Goal: Task Accomplishment & Management: Manage account settings

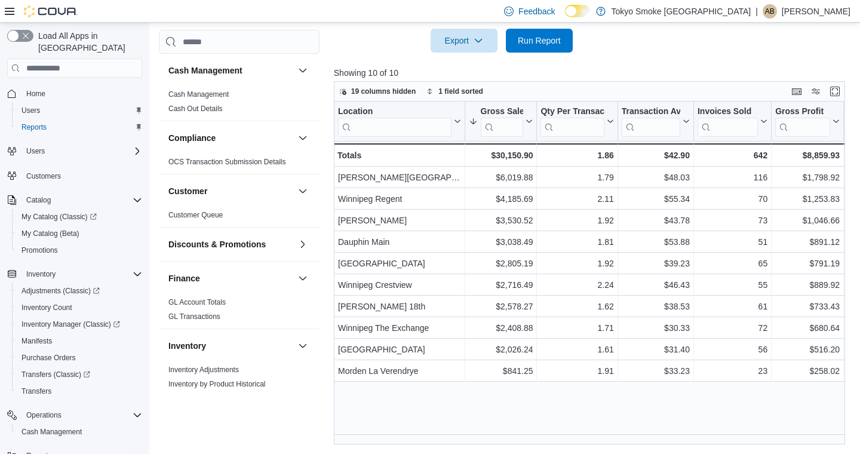
scroll to position [605, 0]
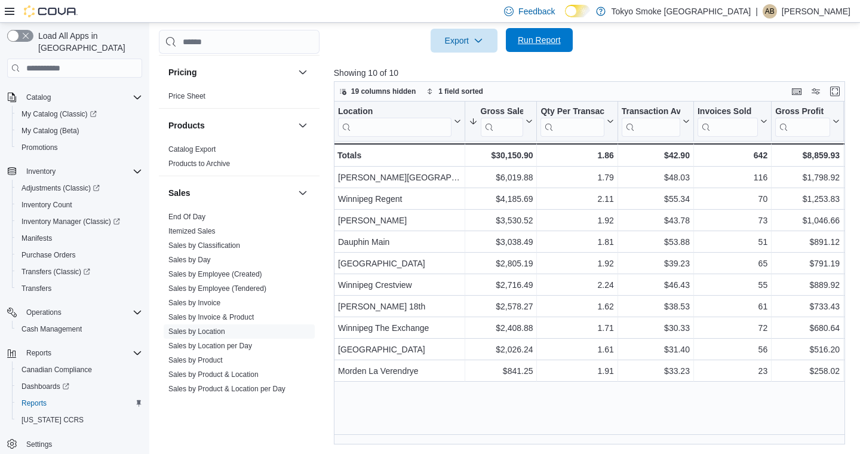
click at [557, 44] on span "Run Report" at bounding box center [539, 40] width 43 height 12
click at [527, 46] on span "Run Report" at bounding box center [539, 40] width 43 height 12
click at [543, 46] on span "Run Report" at bounding box center [539, 40] width 43 height 12
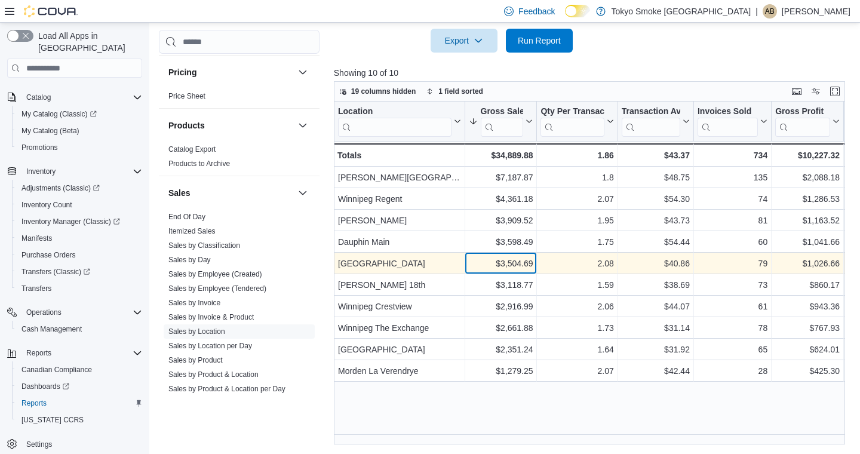
click at [475, 268] on div "$3,504.69" at bounding box center [500, 263] width 64 height 14
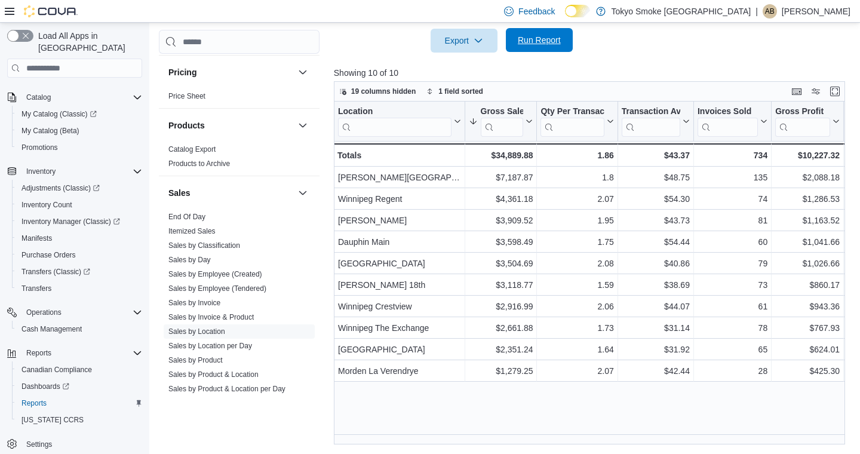
click at [551, 52] on span "Run Report" at bounding box center [539, 40] width 53 height 24
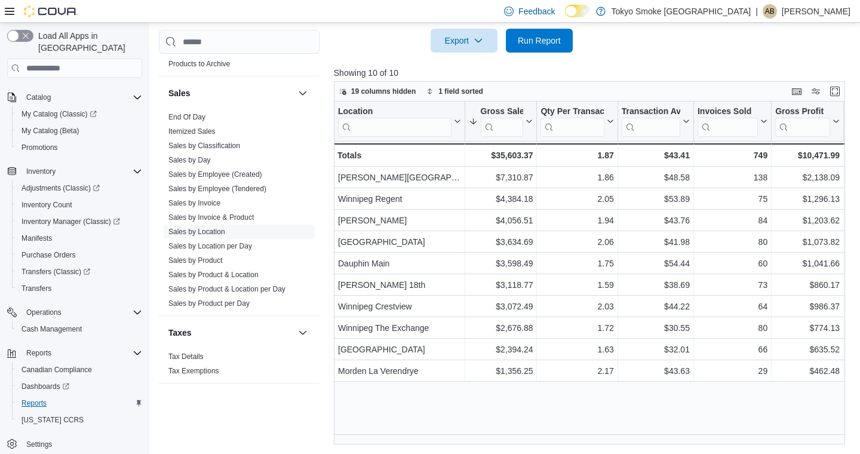
scroll to position [397, 0]
click at [47, 324] on span "Cash Management" at bounding box center [51, 329] width 60 height 10
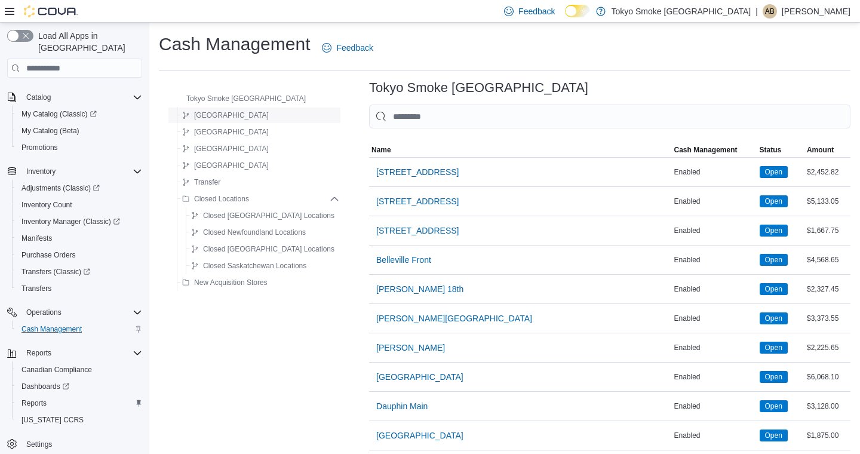
click at [218, 114] on span "[GEOGRAPHIC_DATA]" at bounding box center [231, 115] width 75 height 10
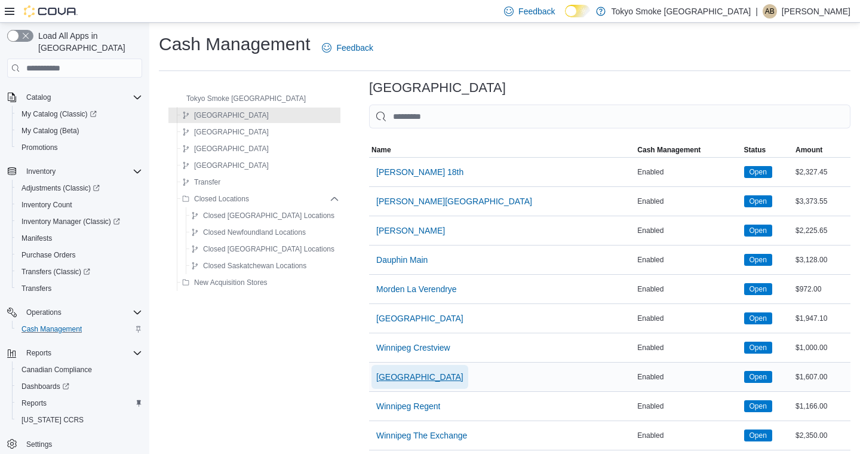
click at [422, 380] on span "[GEOGRAPHIC_DATA]" at bounding box center [419, 377] width 87 height 12
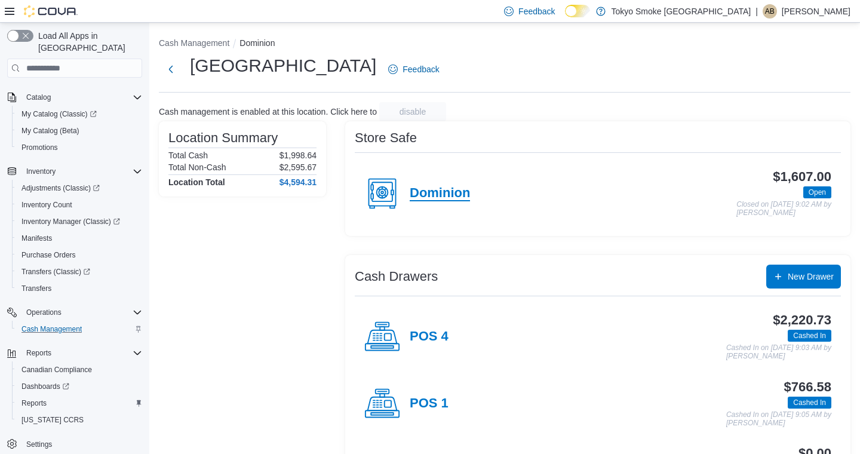
click at [432, 191] on h4 "Dominion" at bounding box center [440, 194] width 60 height 16
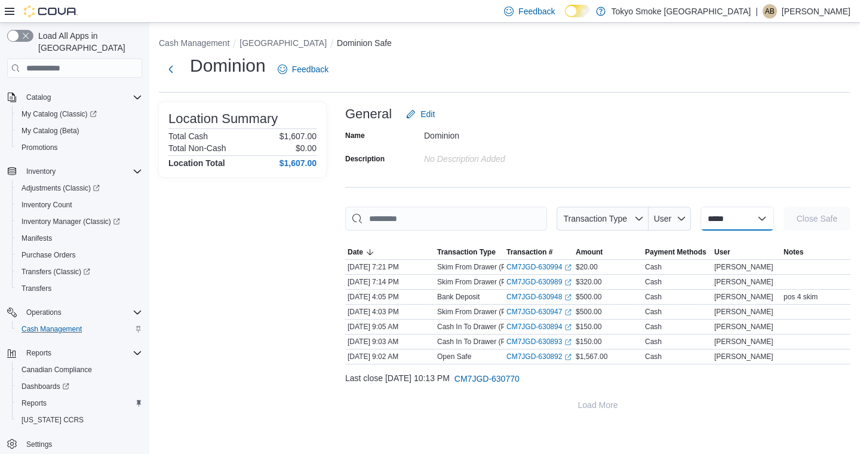
click at [706, 216] on select "**********" at bounding box center [736, 219] width 73 height 24
select select "**********"
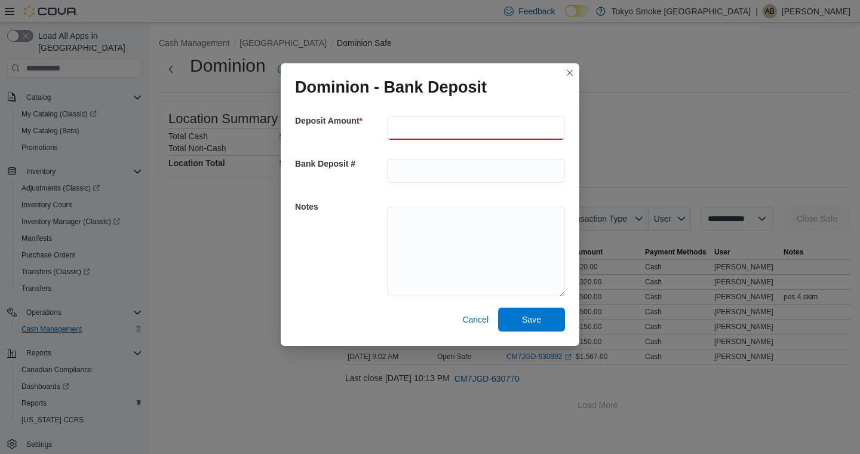
click at [405, 127] on input "number" at bounding box center [476, 128] width 178 height 24
type input "***"
click at [411, 244] on textarea at bounding box center [476, 252] width 178 height 90
type textarea "**********"
click at [545, 323] on span "Save" at bounding box center [531, 319] width 53 height 24
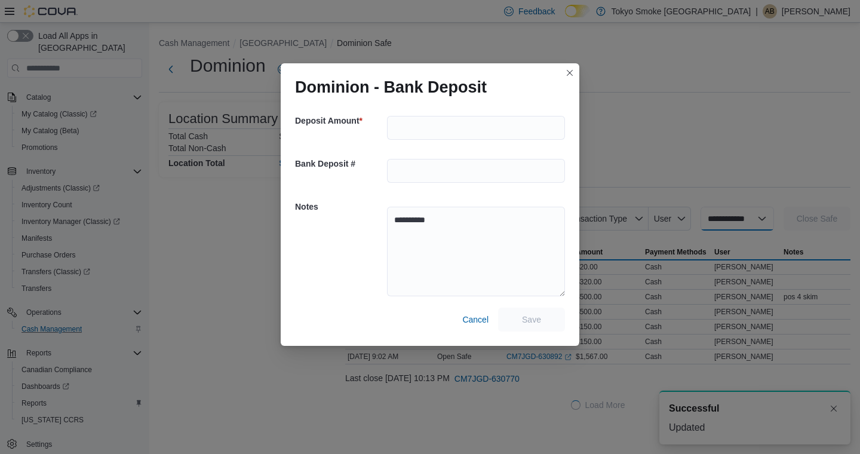
select select
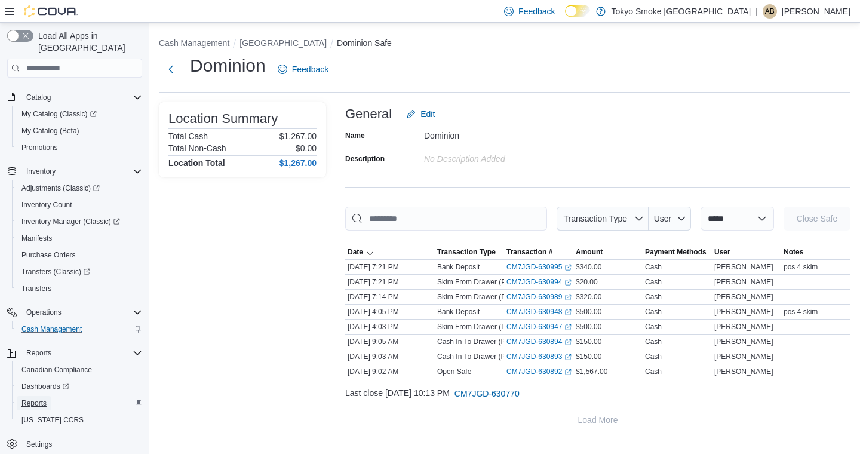
click at [33, 398] on span "Reports" at bounding box center [33, 403] width 25 height 10
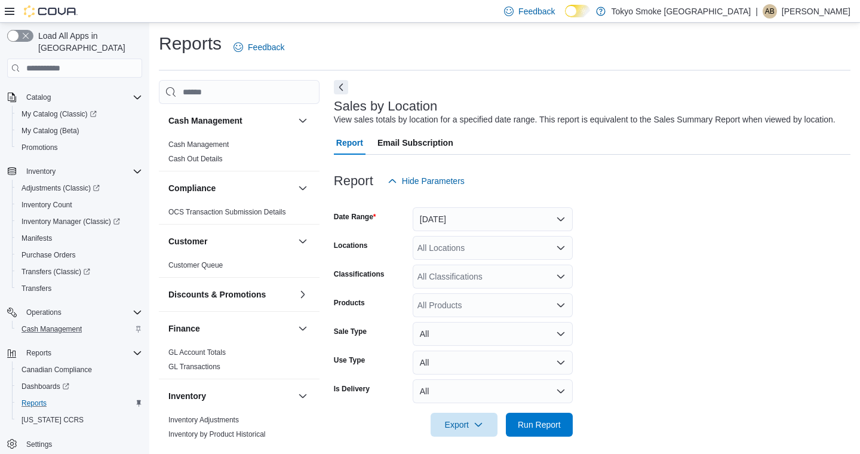
scroll to position [20, 0]
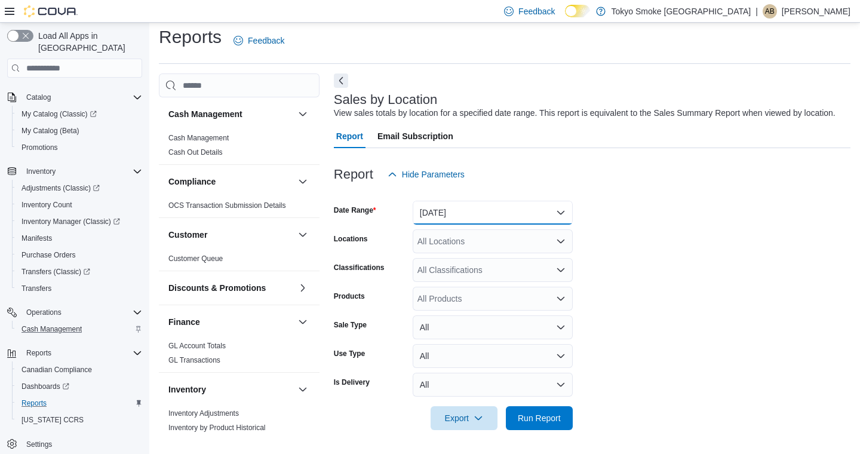
click at [439, 206] on button "Yesterday" at bounding box center [493, 213] width 160 height 24
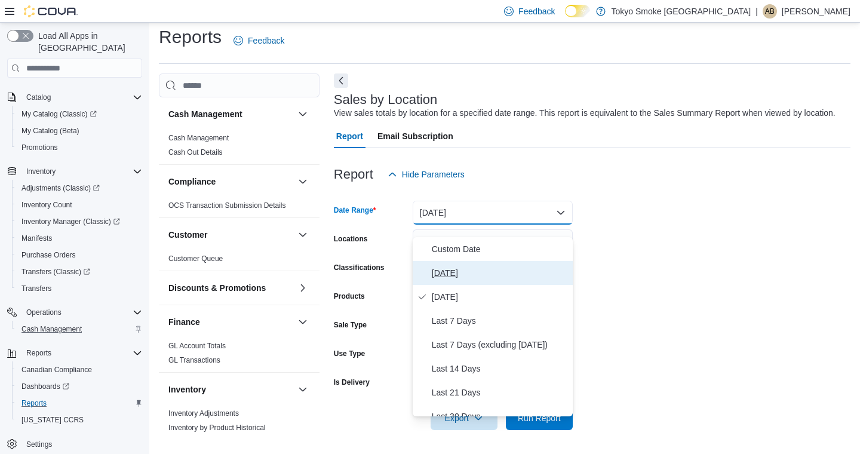
click at [436, 266] on span "[DATE]" at bounding box center [500, 273] width 136 height 14
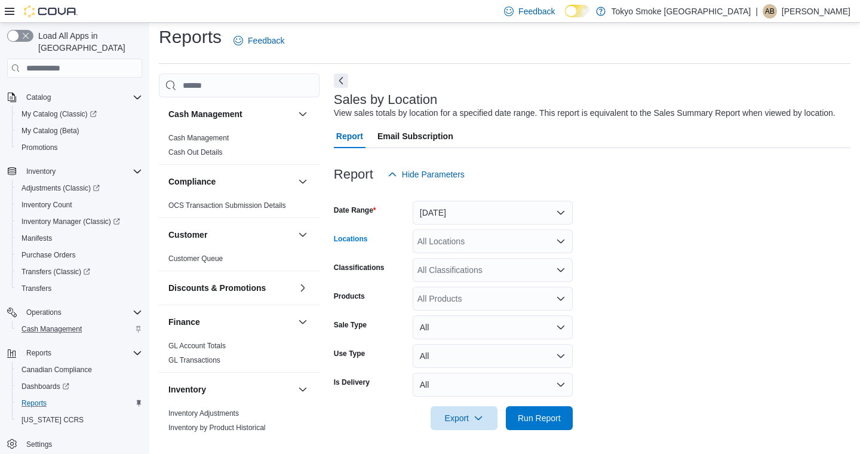
click at [448, 237] on div "All Locations" at bounding box center [493, 241] width 160 height 24
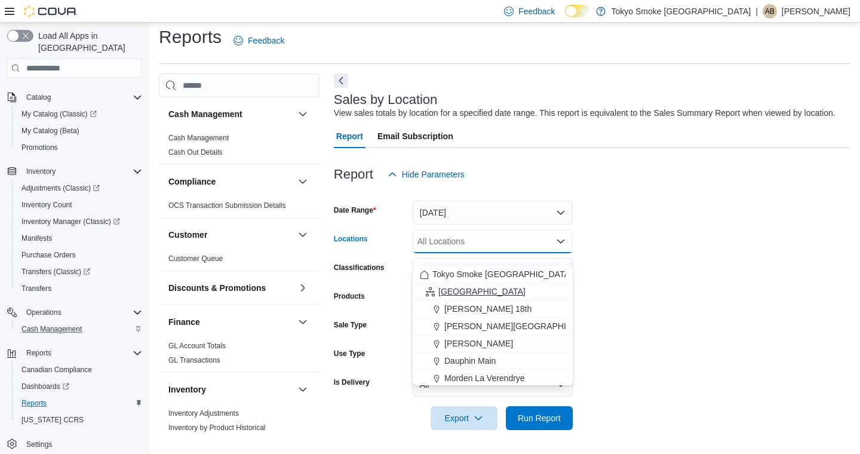
click at [449, 285] on span "[GEOGRAPHIC_DATA]" at bounding box center [481, 291] width 87 height 12
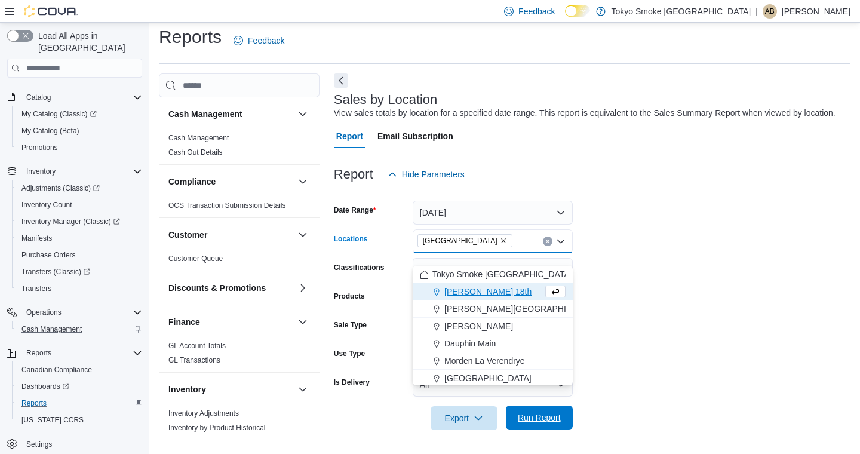
click at [549, 413] on span "Run Report" at bounding box center [539, 417] width 43 height 12
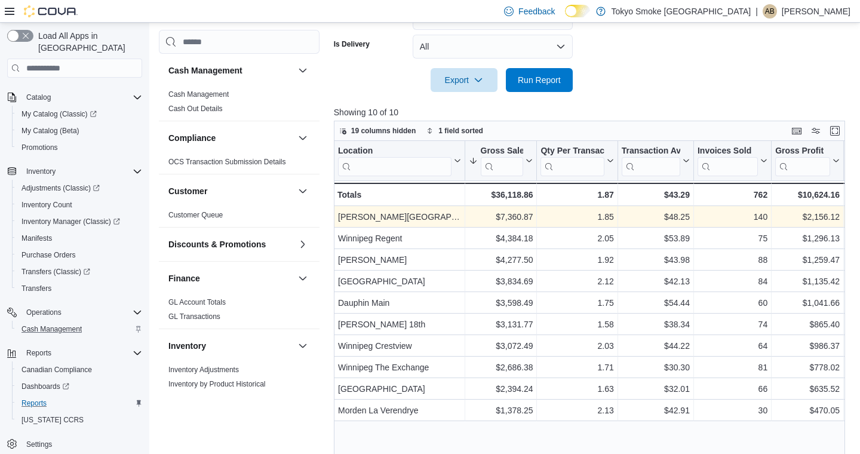
scroll to position [377, 0]
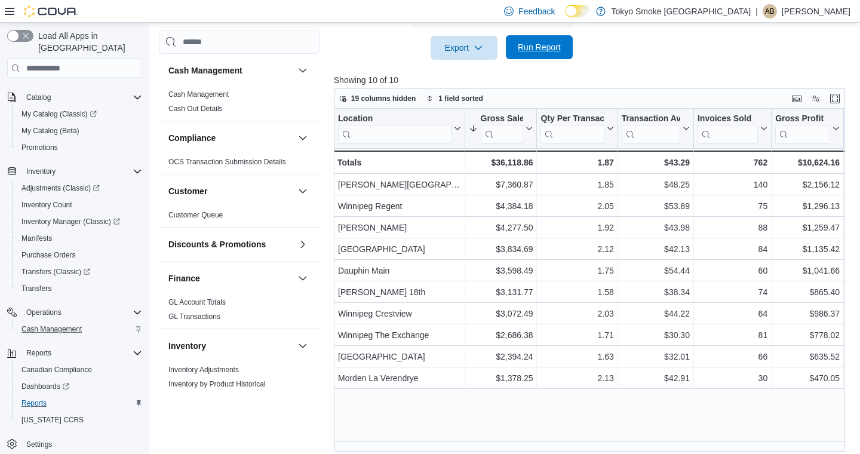
click at [536, 53] on span "Run Report" at bounding box center [539, 47] width 43 height 12
click at [524, 53] on span "Run Report" at bounding box center [539, 47] width 43 height 12
click at [515, 59] on span "Run Report" at bounding box center [539, 47] width 53 height 24
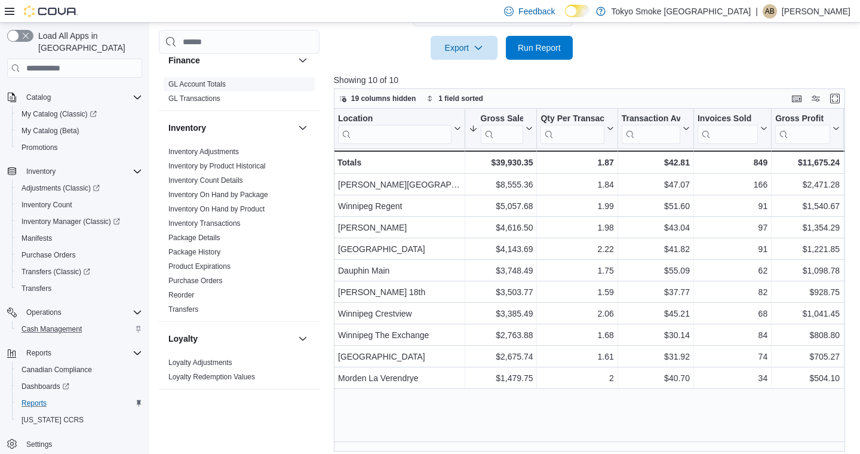
scroll to position [219, 0]
click at [213, 279] on link "Purchase Orders" at bounding box center [195, 279] width 54 height 8
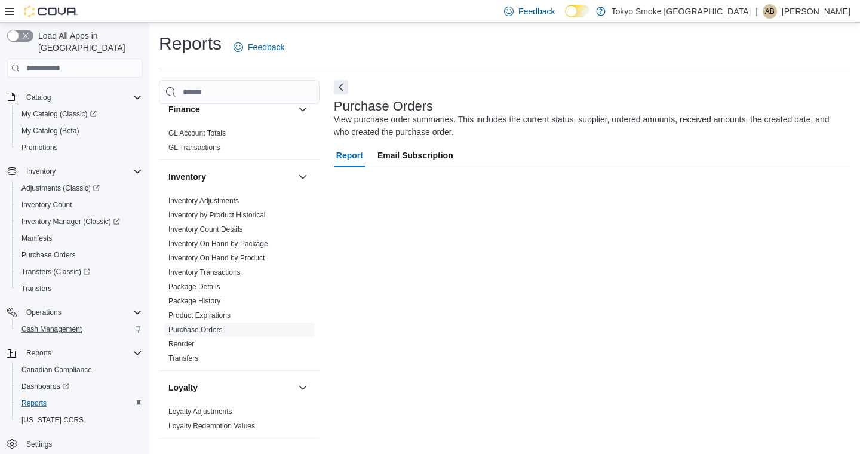
scroll to position [1, 0]
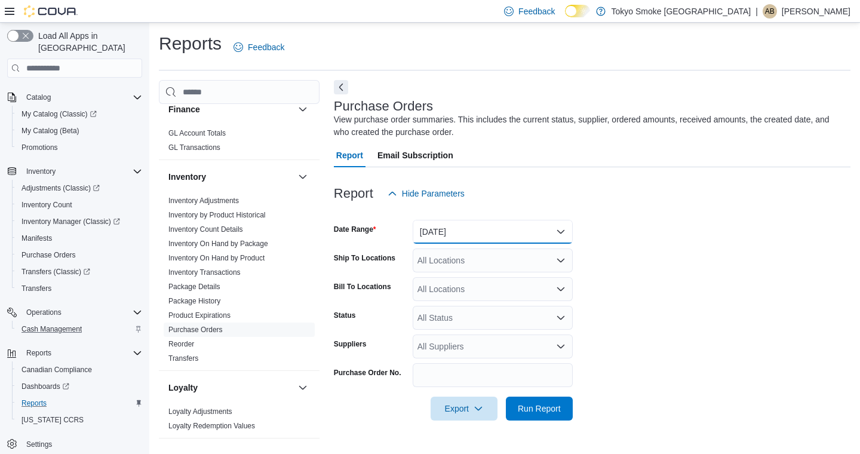
click at [431, 225] on button "Yesterday" at bounding box center [493, 232] width 160 height 24
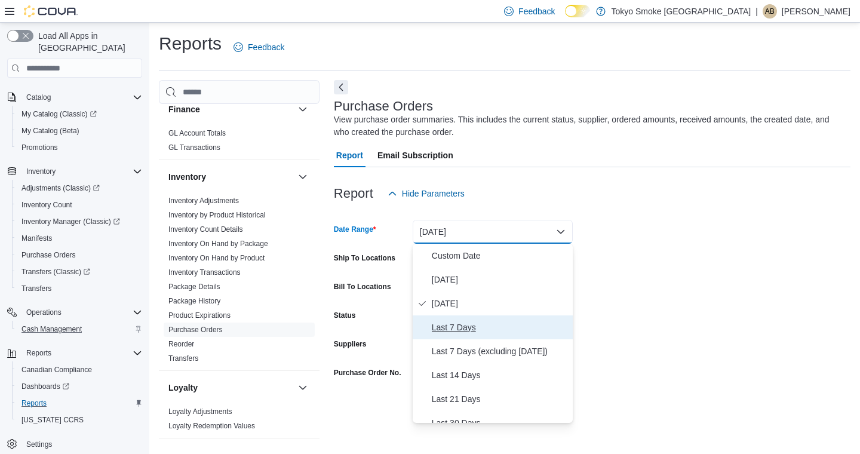
click at [445, 324] on span "Last 7 Days" at bounding box center [500, 327] width 136 height 14
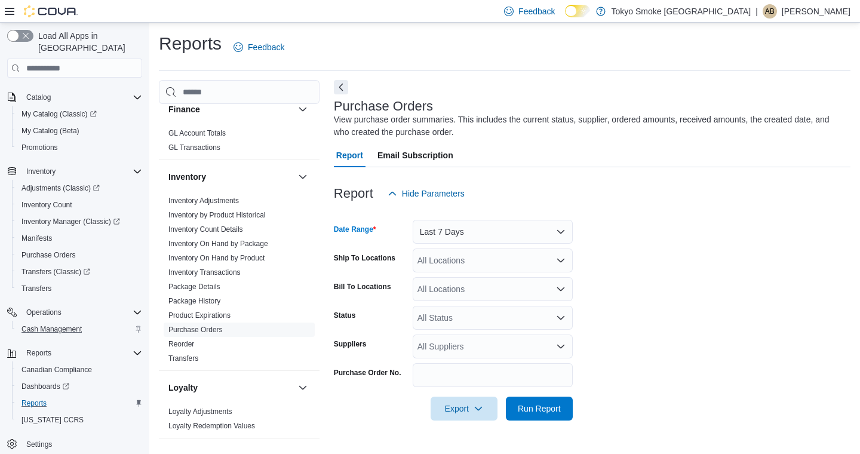
click at [451, 266] on div "All Locations" at bounding box center [493, 260] width 160 height 24
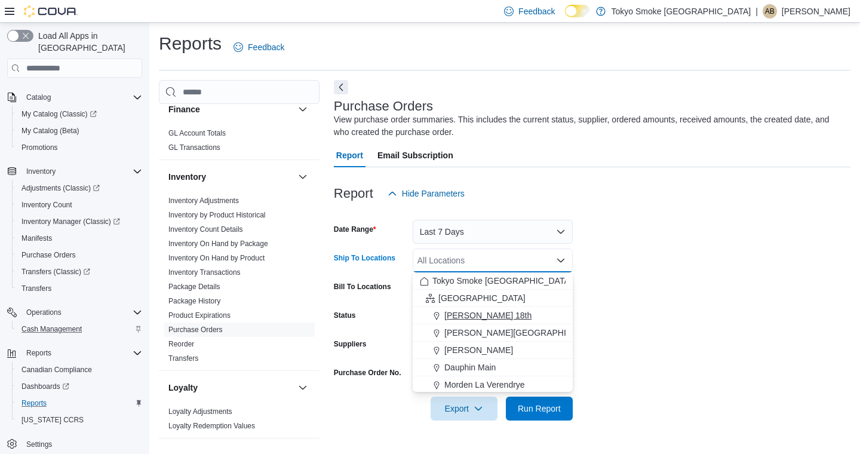
scroll to position [99, 0]
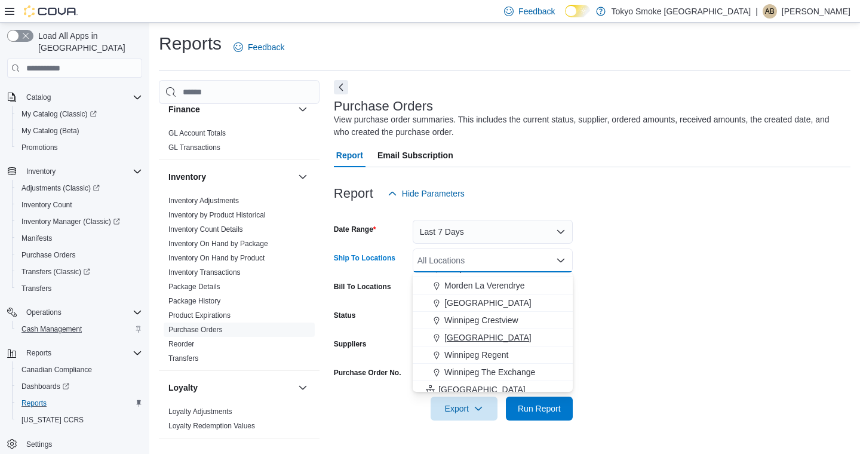
click at [461, 334] on span "[GEOGRAPHIC_DATA]" at bounding box center [487, 337] width 87 height 12
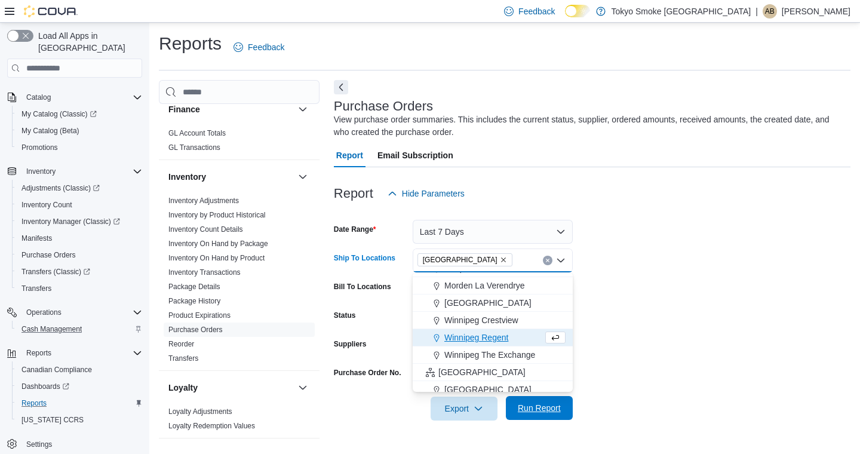
click at [565, 404] on button "Run Report" at bounding box center [539, 408] width 67 height 24
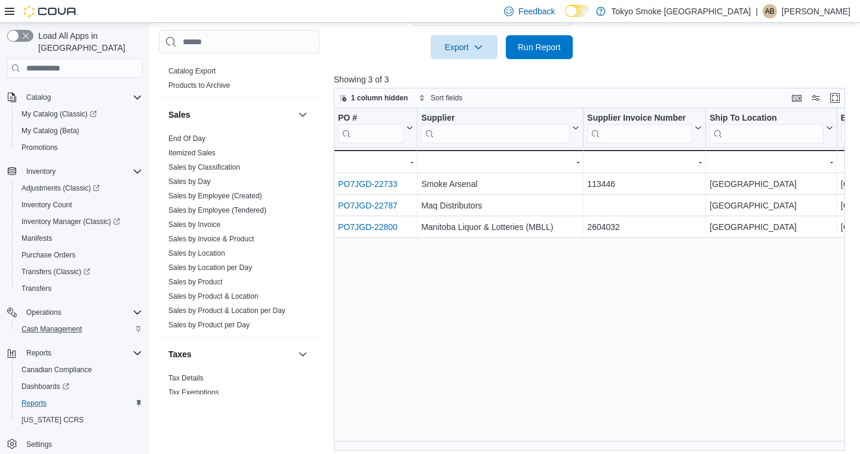
scroll to position [706, 0]
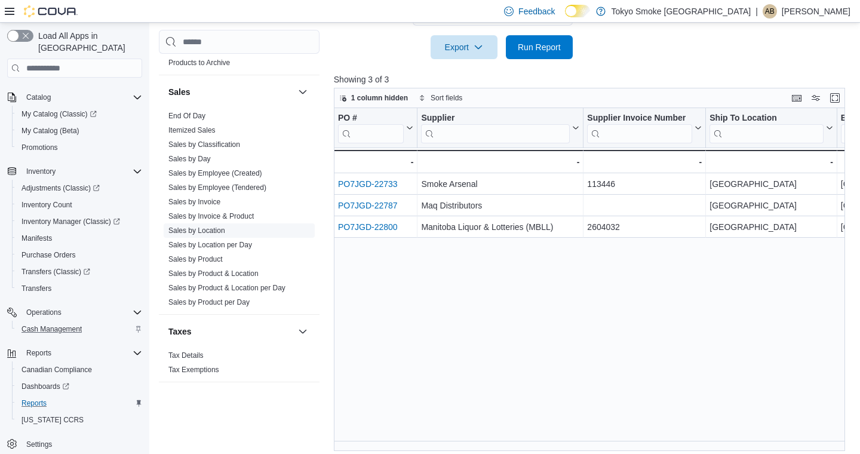
click at [199, 236] on span "Sales by Location" at bounding box center [239, 230] width 151 height 14
click at [205, 230] on link "Sales by Location" at bounding box center [196, 230] width 57 height 8
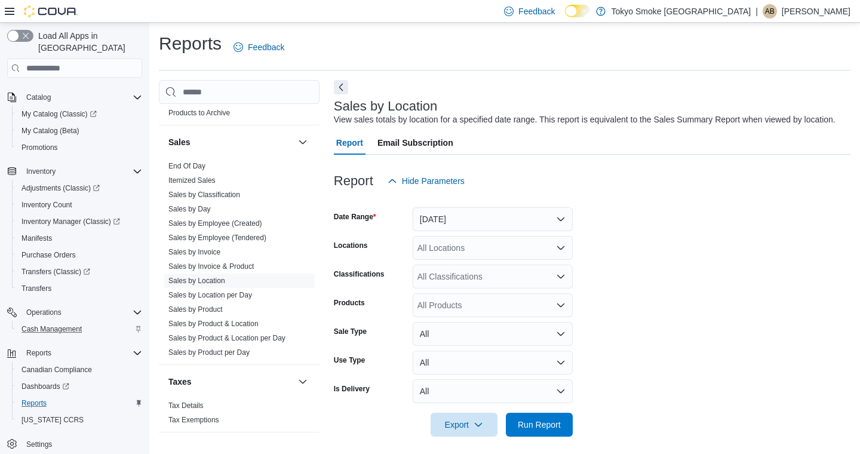
scroll to position [20, 0]
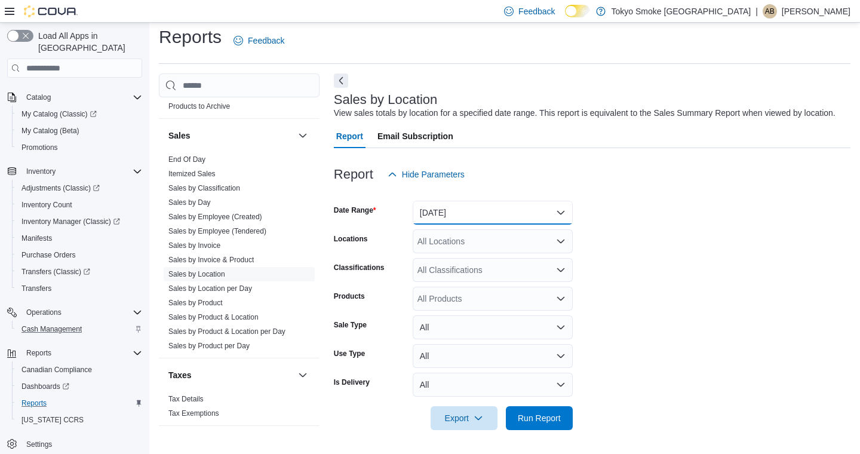
click at [437, 215] on button "Yesterday" at bounding box center [493, 213] width 160 height 24
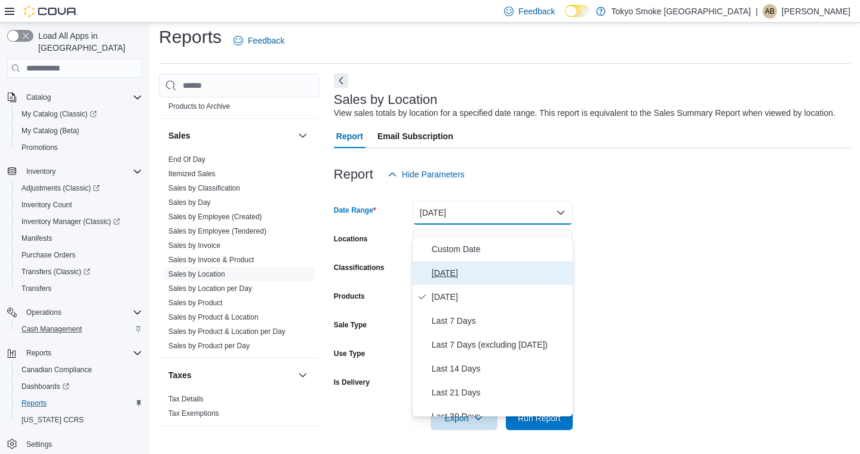
click at [434, 266] on span "[DATE]" at bounding box center [500, 273] width 136 height 14
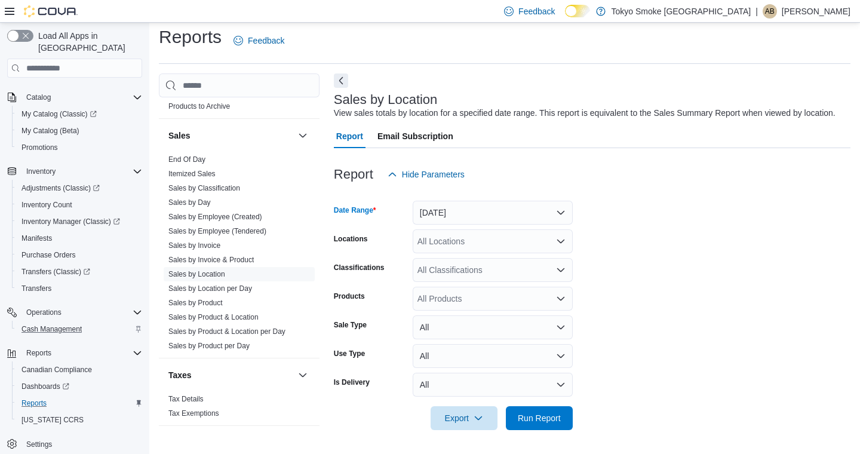
click at [441, 242] on div "All Locations" at bounding box center [493, 241] width 160 height 24
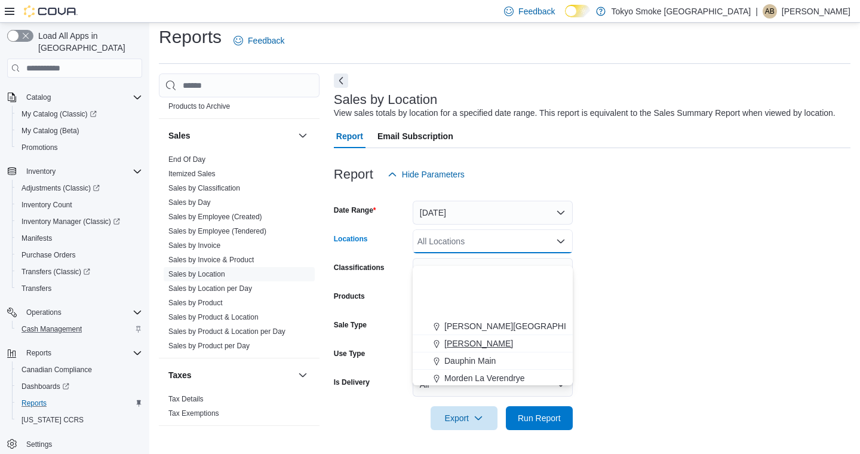
scroll to position [85, 0]
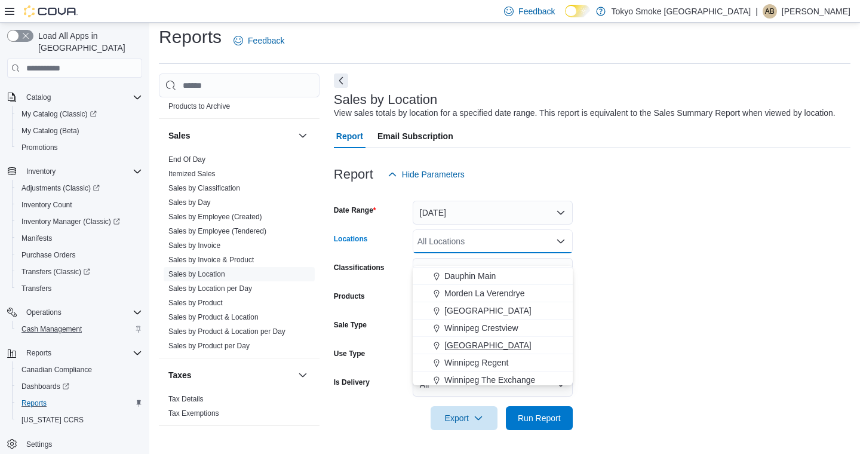
click at [462, 339] on span "[GEOGRAPHIC_DATA]" at bounding box center [487, 345] width 87 height 12
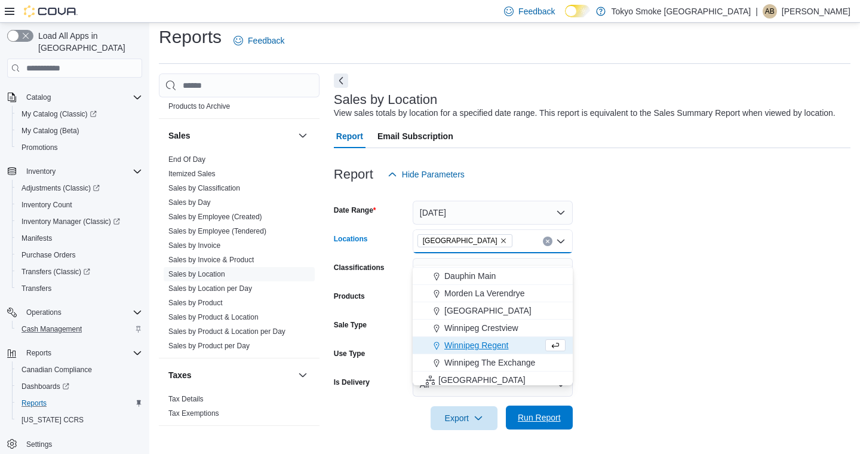
click at [533, 423] on span "Run Report" at bounding box center [539, 417] width 43 height 12
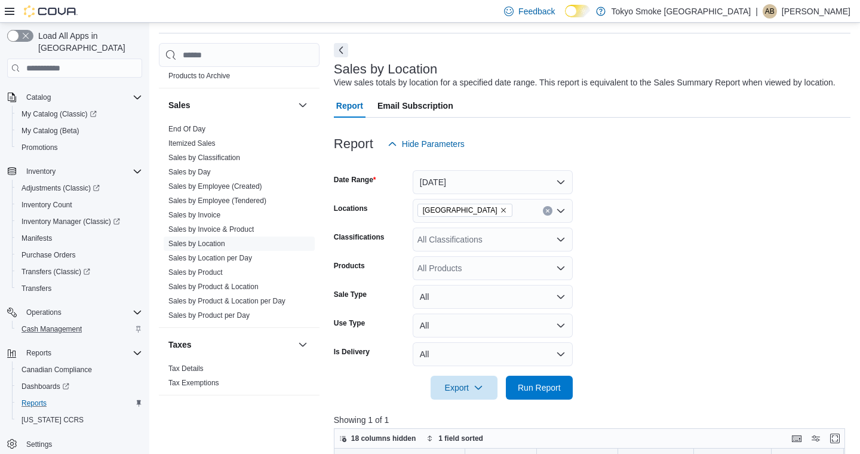
scroll to position [26, 0]
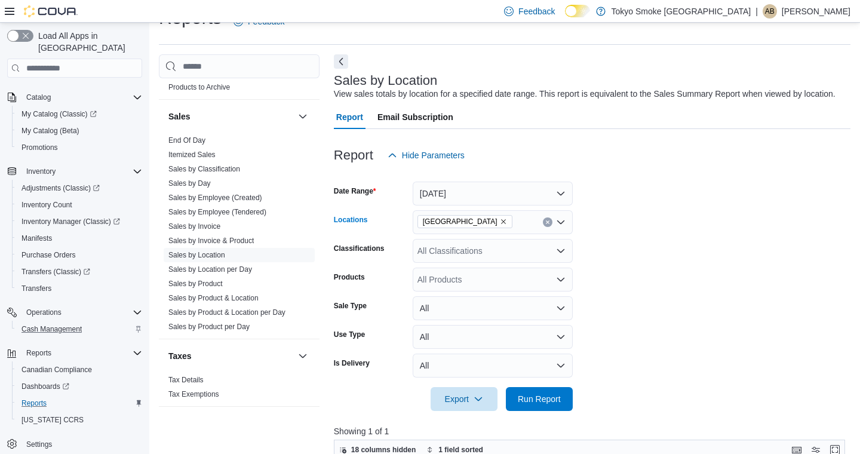
click at [507, 225] on icon "Remove Winnipeg Dominion Centre from selection in this group" at bounding box center [503, 221] width 7 height 7
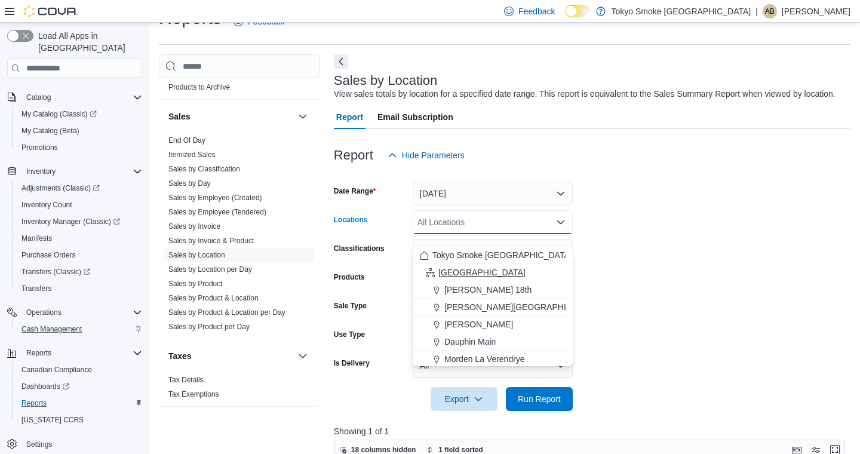
click at [491, 268] on div "[GEOGRAPHIC_DATA]" at bounding box center [493, 272] width 146 height 12
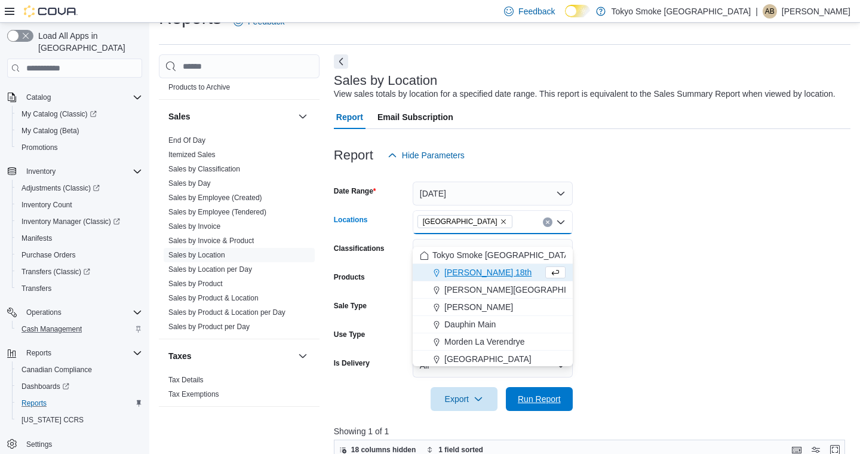
click at [539, 405] on span "Run Report" at bounding box center [539, 399] width 43 height 12
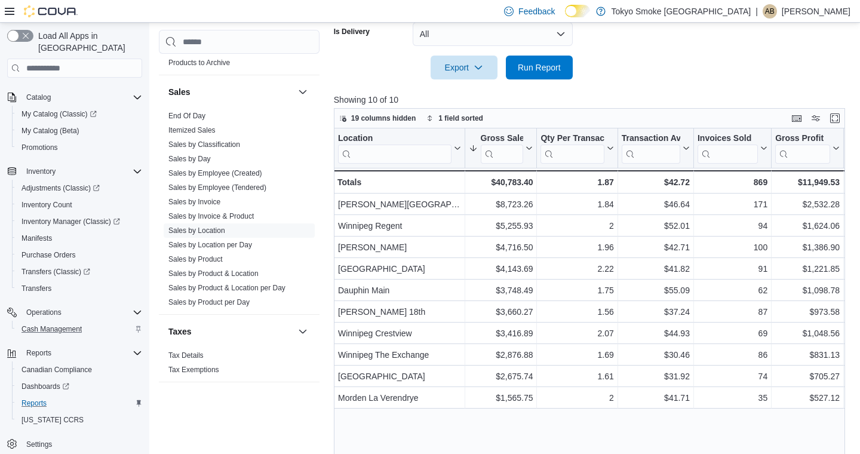
scroll to position [360, 0]
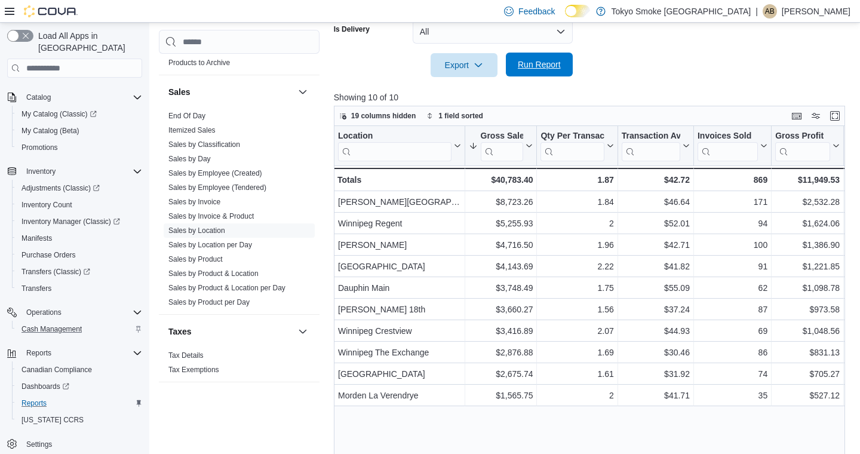
click at [526, 70] on span "Run Report" at bounding box center [539, 65] width 43 height 12
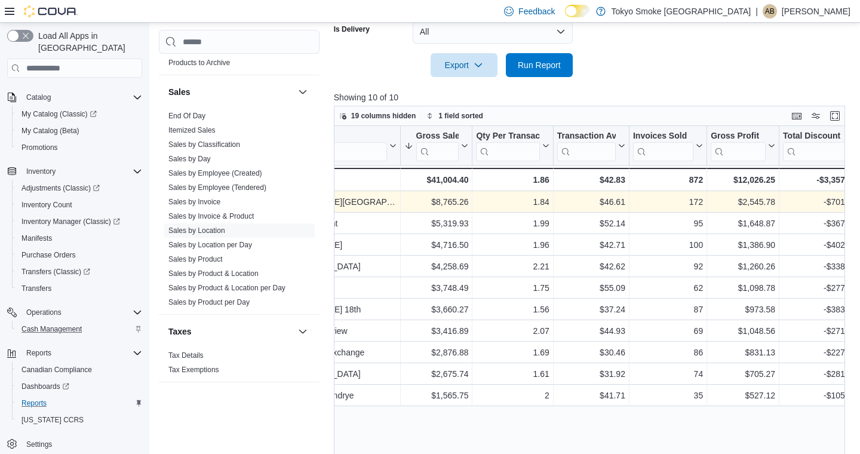
scroll to position [0, 0]
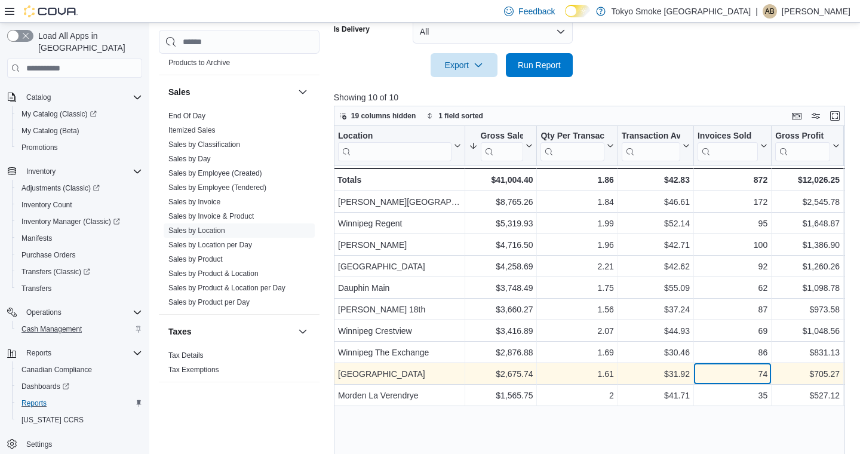
click at [741, 381] on div "74" at bounding box center [732, 374] width 70 height 14
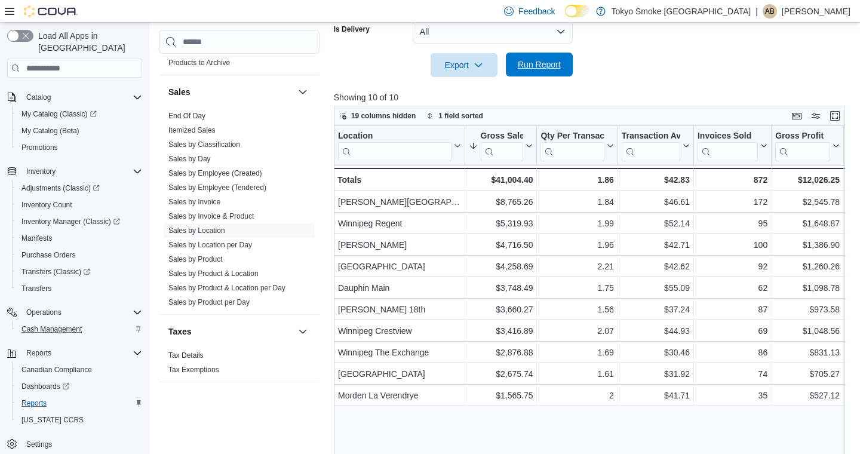
click at [522, 70] on span "Run Report" at bounding box center [539, 65] width 43 height 12
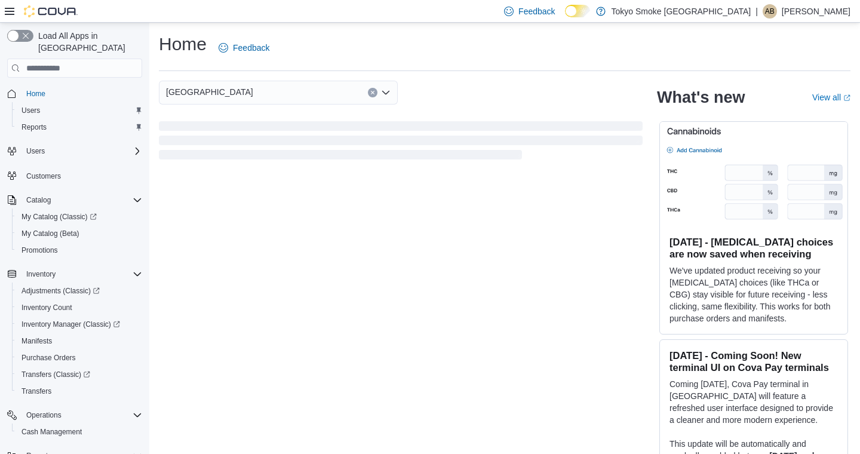
scroll to position [103, 0]
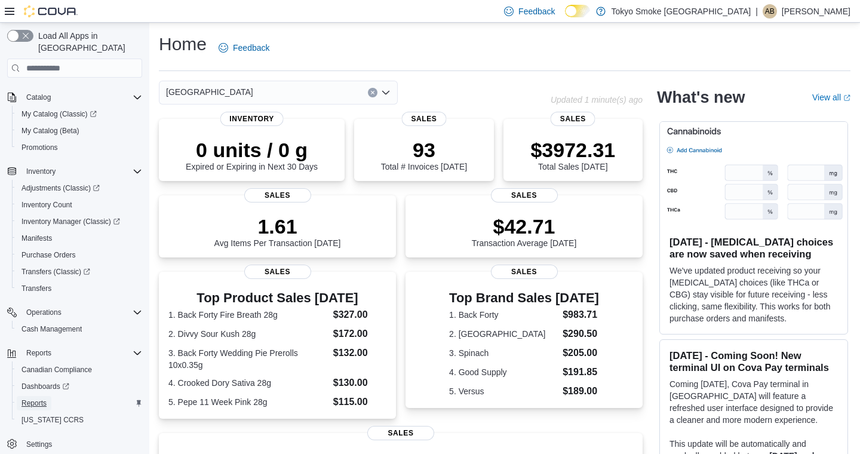
click at [36, 398] on span "Reports" at bounding box center [33, 403] width 25 height 10
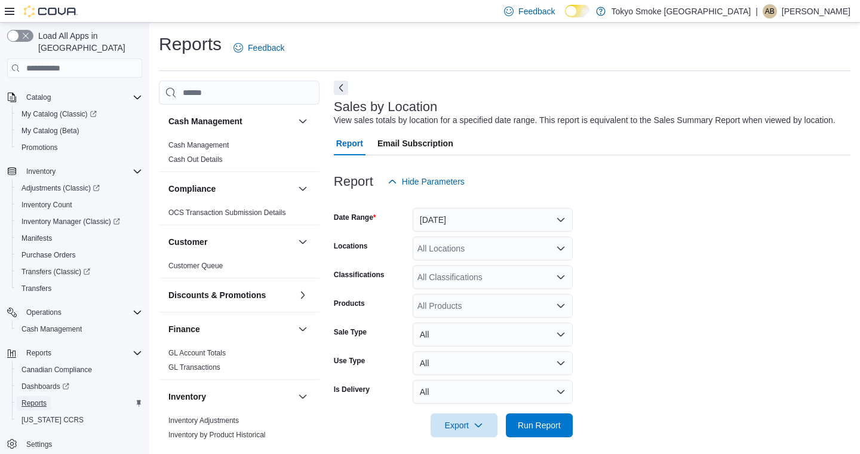
scroll to position [20, 0]
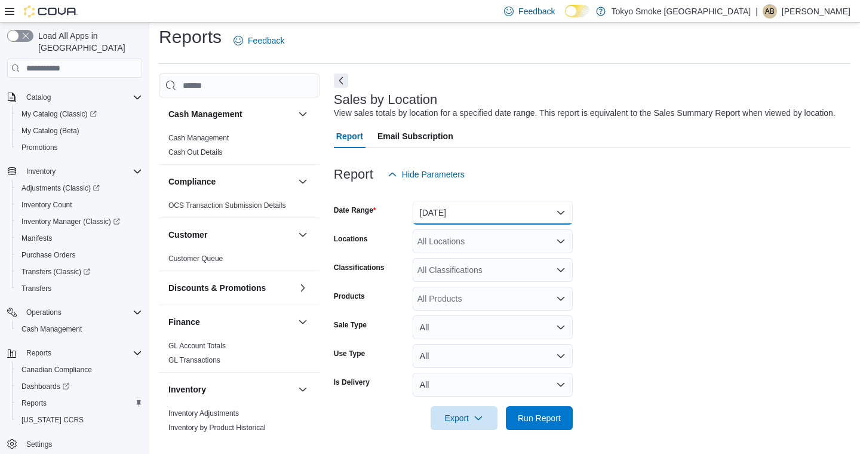
click at [434, 218] on button "Yesterday" at bounding box center [493, 213] width 160 height 24
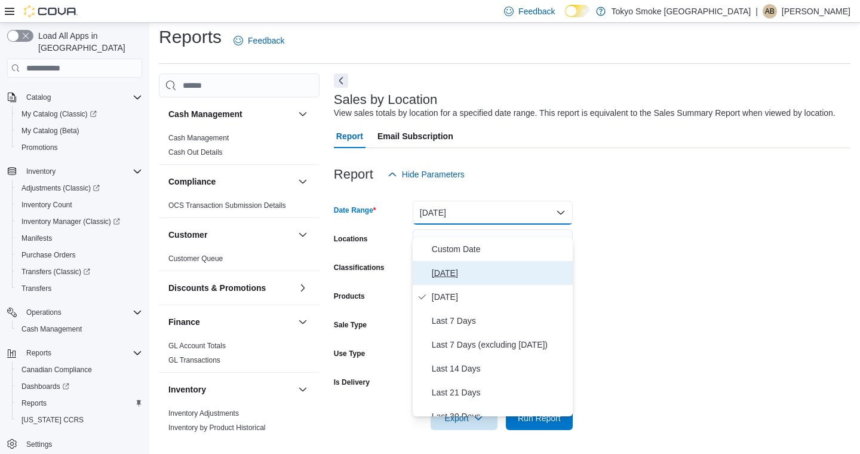
click at [427, 262] on button "[DATE]" at bounding box center [493, 273] width 160 height 24
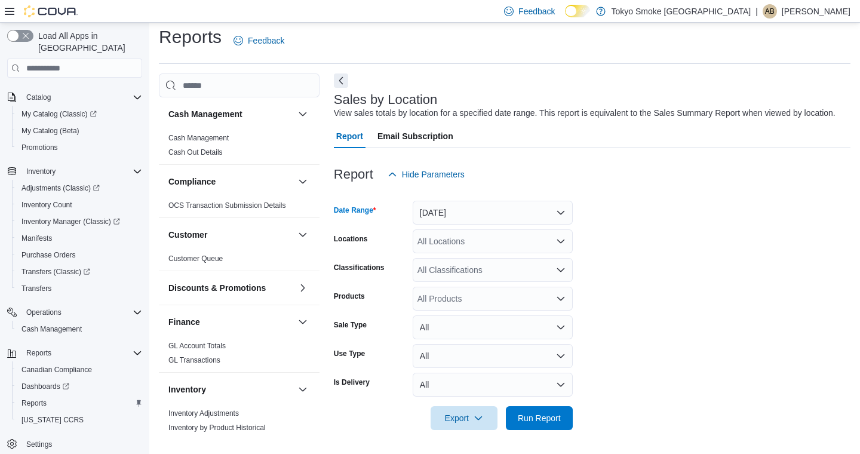
click at [438, 245] on div "All Locations" at bounding box center [493, 241] width 160 height 24
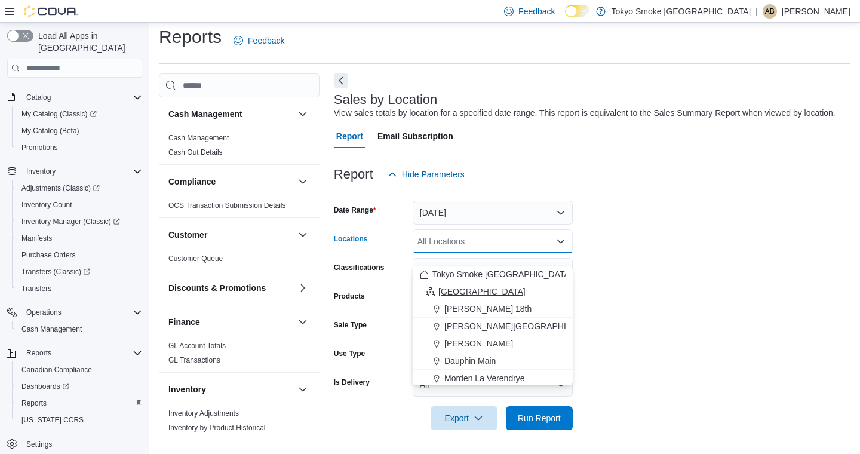
click at [445, 285] on span "Manitoba" at bounding box center [481, 291] width 87 height 12
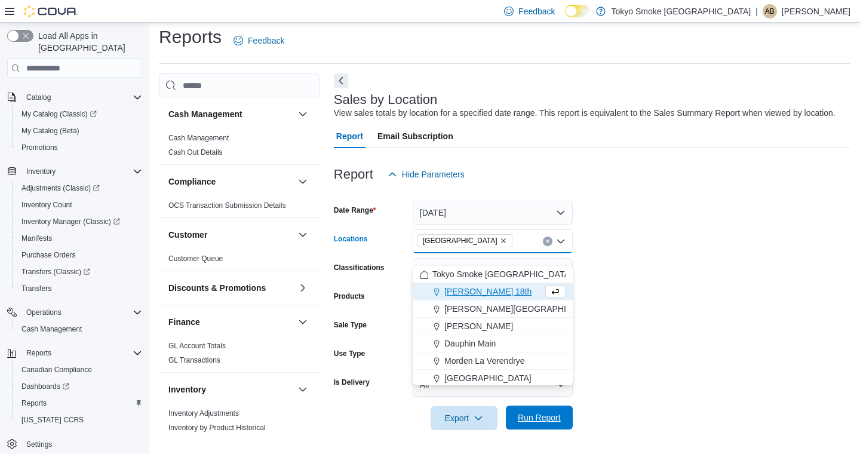
click at [548, 420] on span "Run Report" at bounding box center [539, 417] width 43 height 12
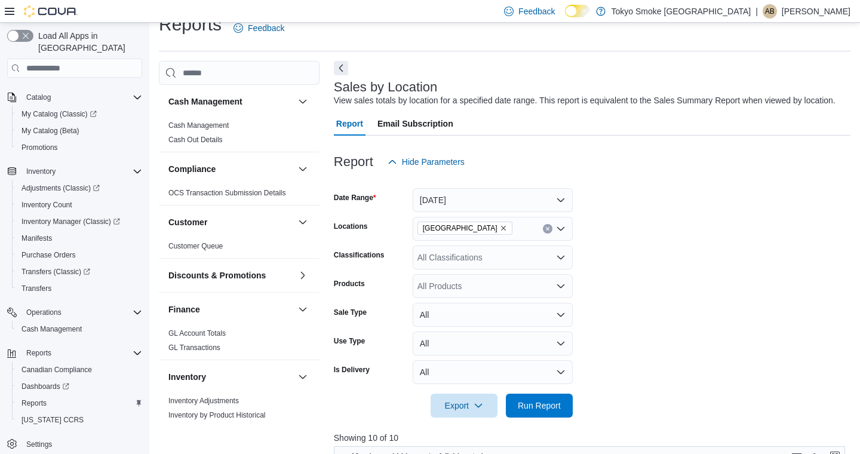
scroll to position [397, 0]
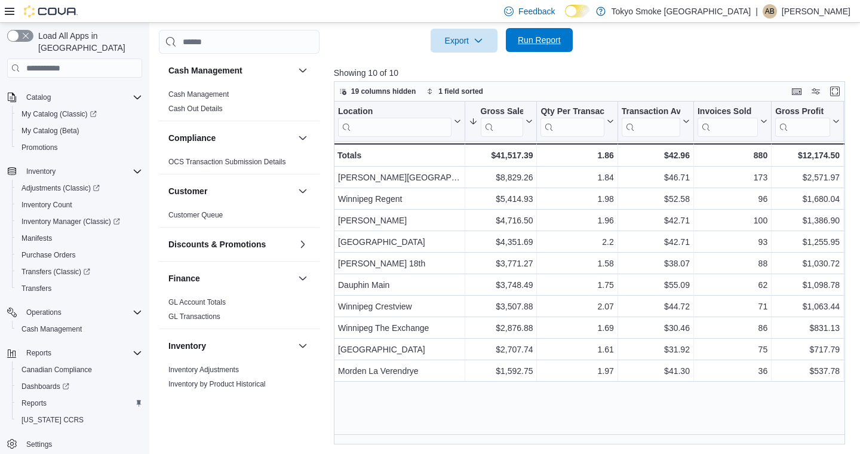
click at [552, 33] on span "Run Report" at bounding box center [539, 40] width 53 height 24
click at [527, 51] on span "Run Report" at bounding box center [539, 40] width 53 height 24
click at [553, 40] on span "Run Report" at bounding box center [539, 40] width 43 height 12
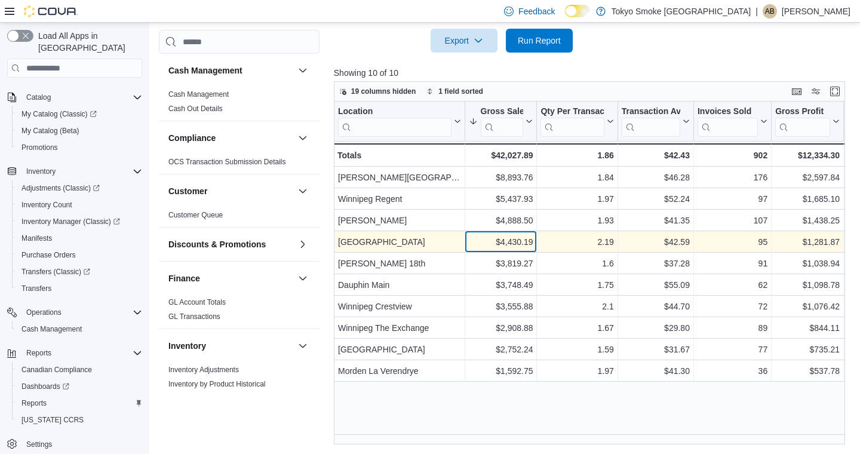
click at [497, 236] on div "$4,430.19" at bounding box center [500, 242] width 64 height 14
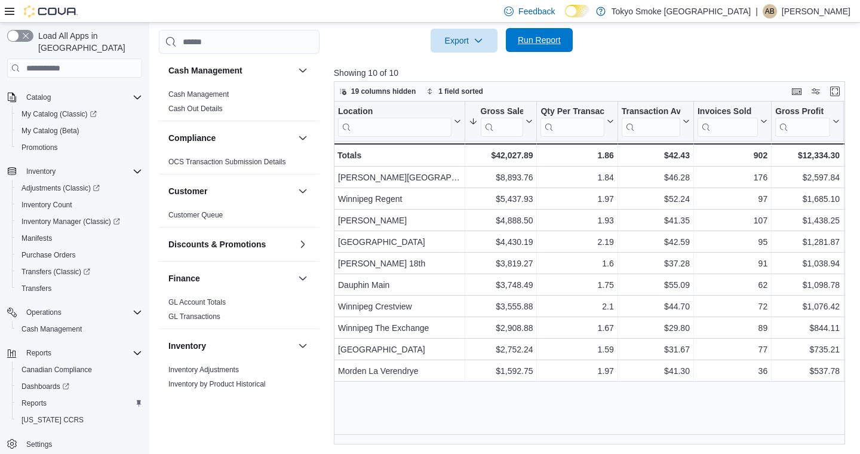
click at [514, 40] on span "Run Report" at bounding box center [539, 40] width 53 height 24
click at [552, 36] on span "Run Report" at bounding box center [539, 40] width 43 height 12
click at [543, 35] on span "Run Report" at bounding box center [539, 40] width 43 height 12
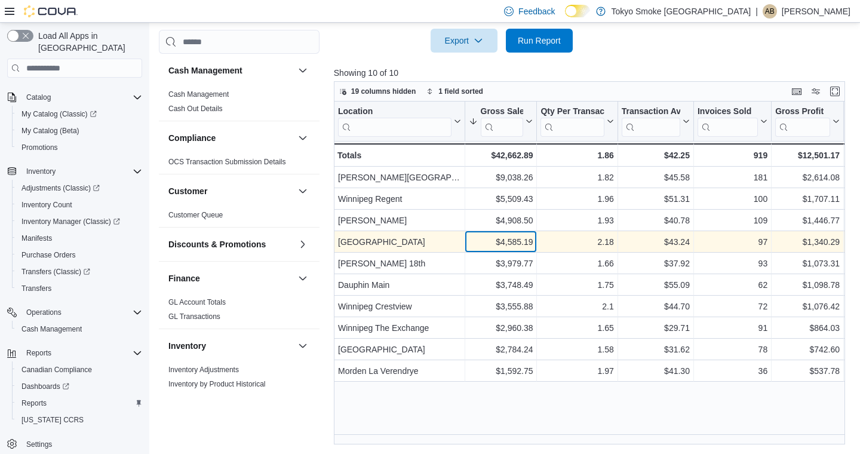
click at [494, 238] on div "$4,585.19" at bounding box center [500, 242] width 64 height 14
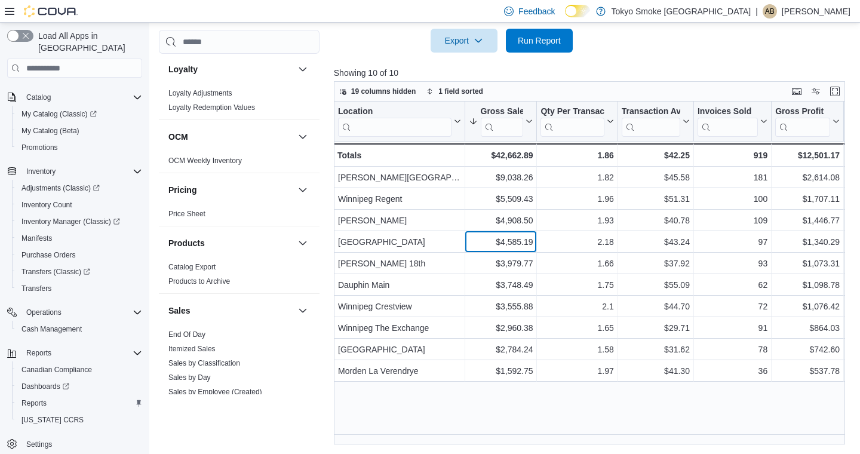
scroll to position [488, 0]
click at [190, 336] on link "End Of Day" at bounding box center [186, 333] width 37 height 8
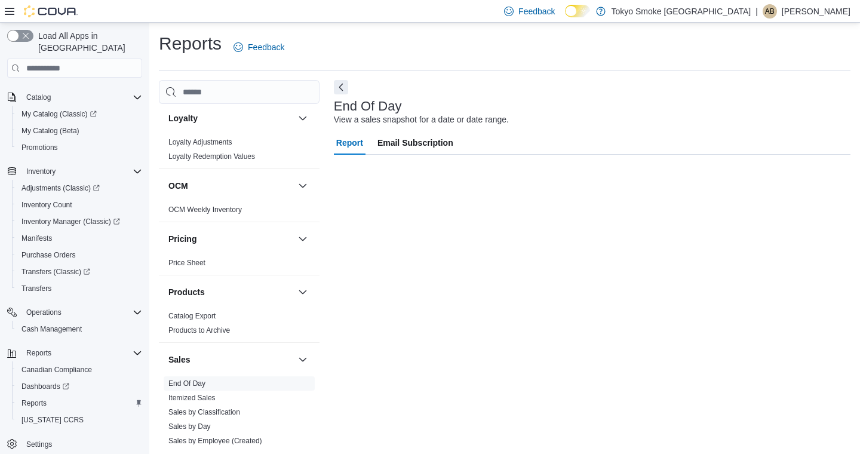
scroll to position [1, 0]
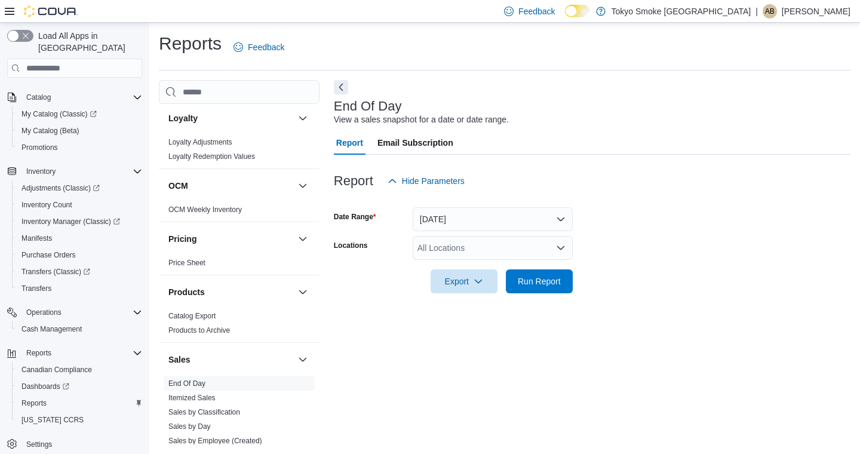
click at [447, 247] on div "All Locations" at bounding box center [493, 248] width 160 height 24
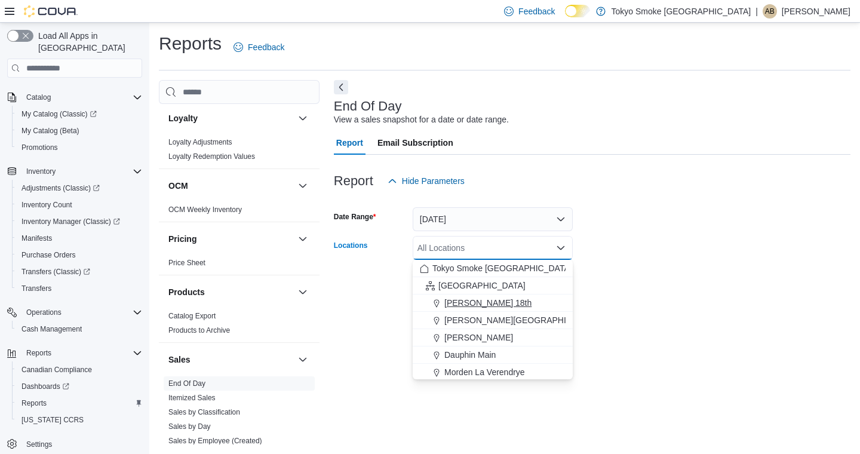
scroll to position [54, 0]
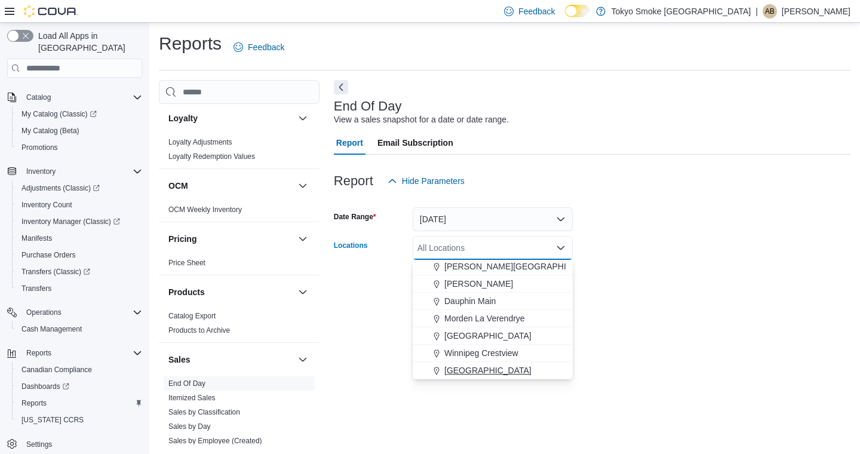
click at [476, 367] on span "[GEOGRAPHIC_DATA]" at bounding box center [487, 370] width 87 height 12
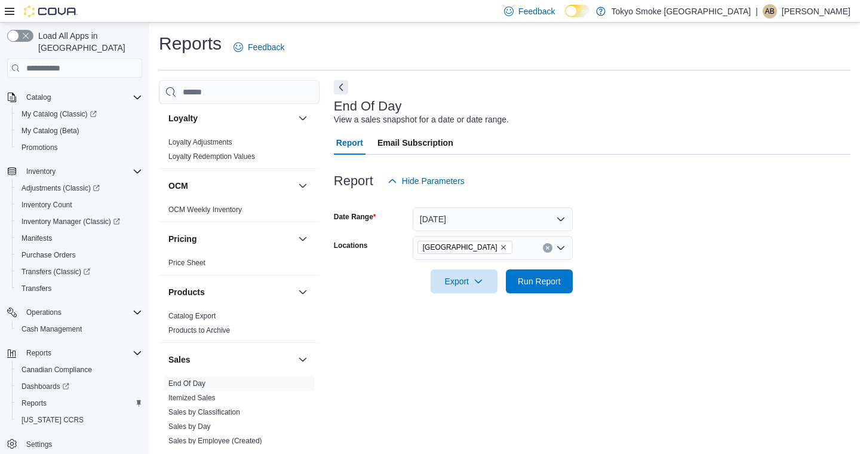
click at [660, 342] on div "End Of Day View a sales snapshot for a date or date range. Report Email Subscri…" at bounding box center [592, 262] width 517 height 364
click at [554, 293] on span "Run Report" at bounding box center [539, 281] width 53 height 24
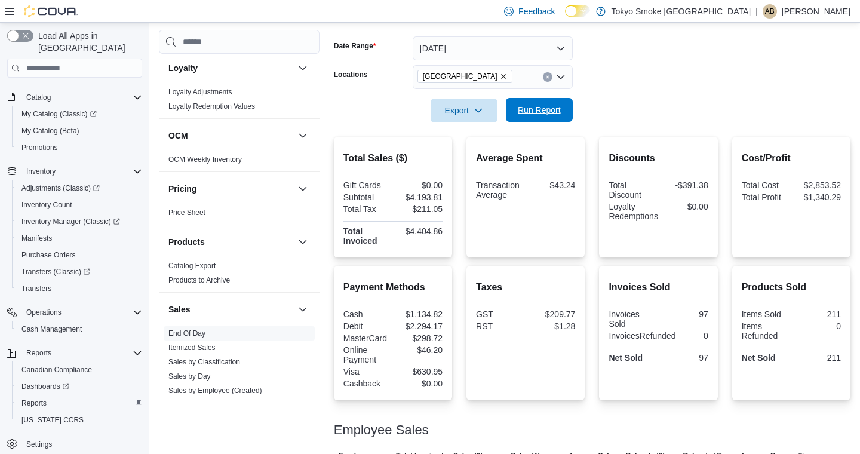
scroll to position [196, 0]
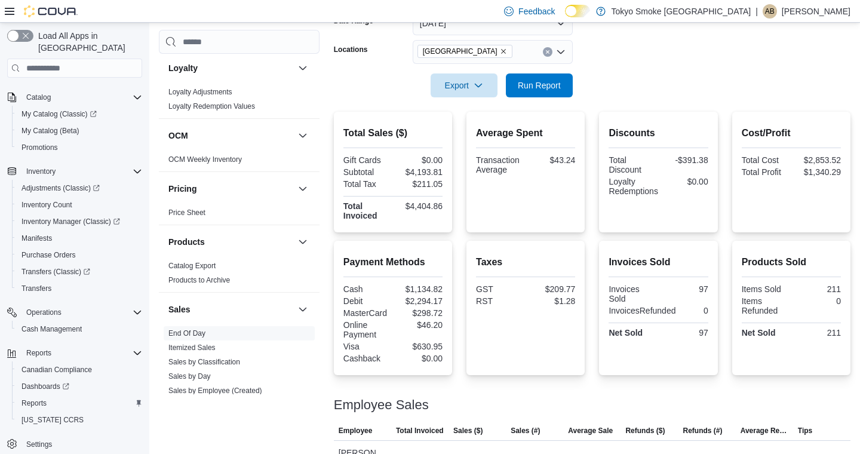
click at [814, 13] on p "[PERSON_NAME]" at bounding box center [816, 11] width 69 height 14
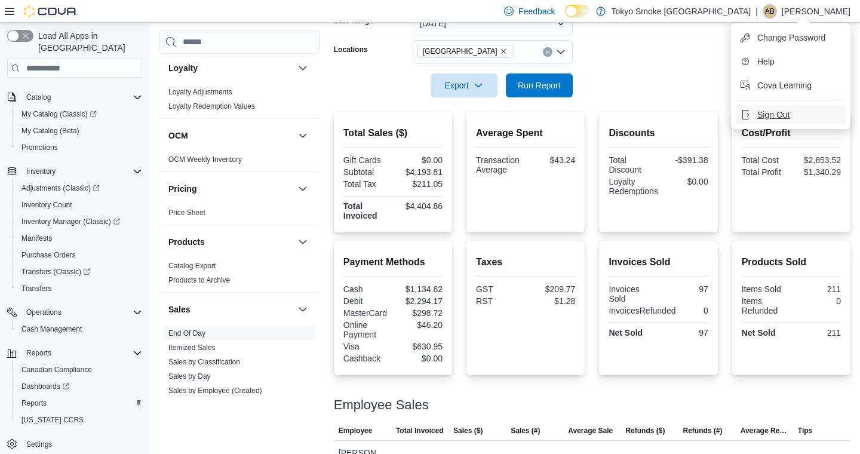
click at [767, 119] on span "Sign Out" at bounding box center [773, 115] width 32 height 12
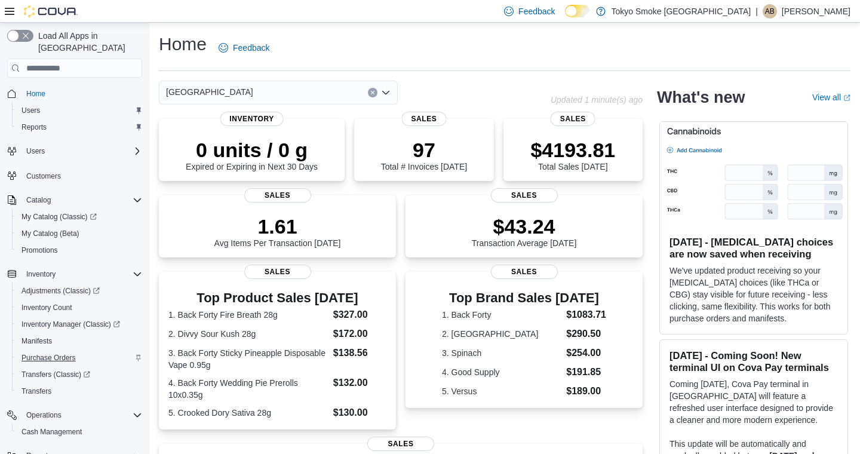
scroll to position [103, 0]
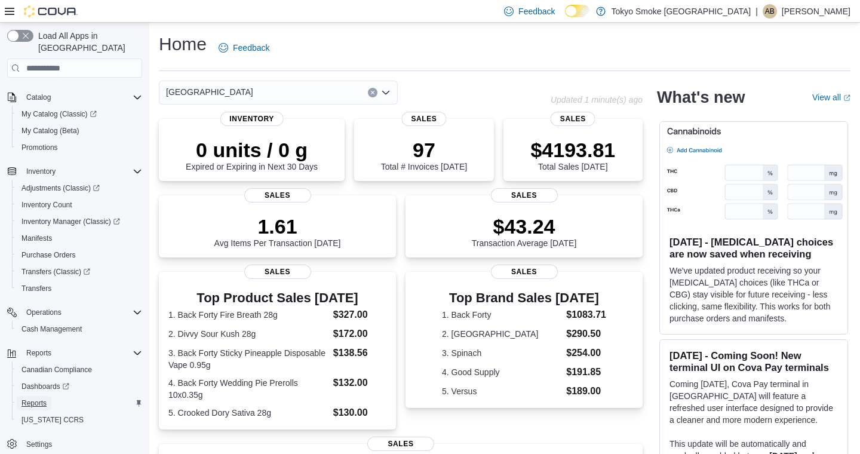
click at [35, 398] on span "Reports" at bounding box center [33, 403] width 25 height 10
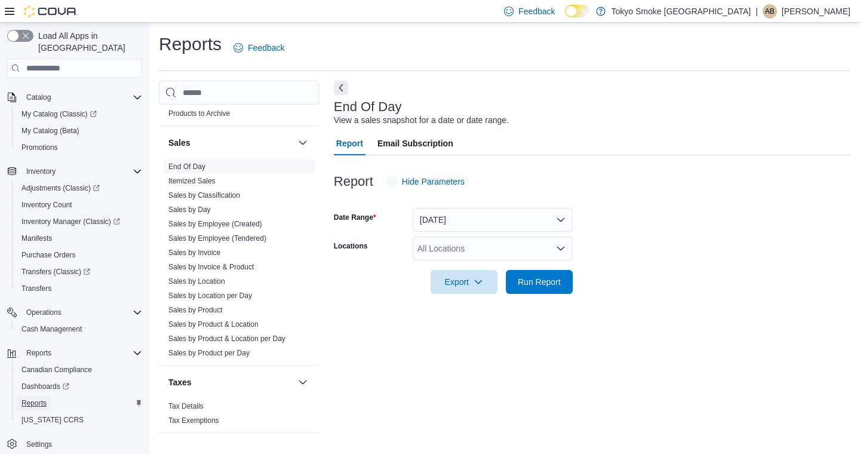
scroll to position [1, 0]
click at [459, 250] on div "All Locations" at bounding box center [493, 248] width 160 height 24
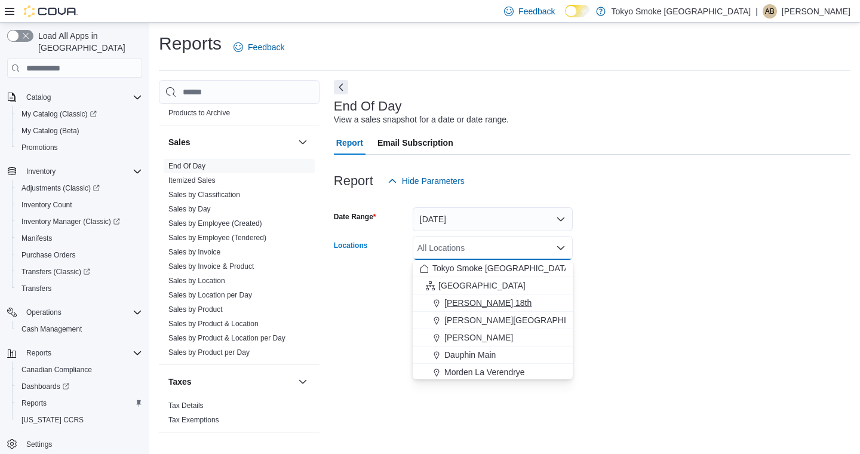
scroll to position [66, 0]
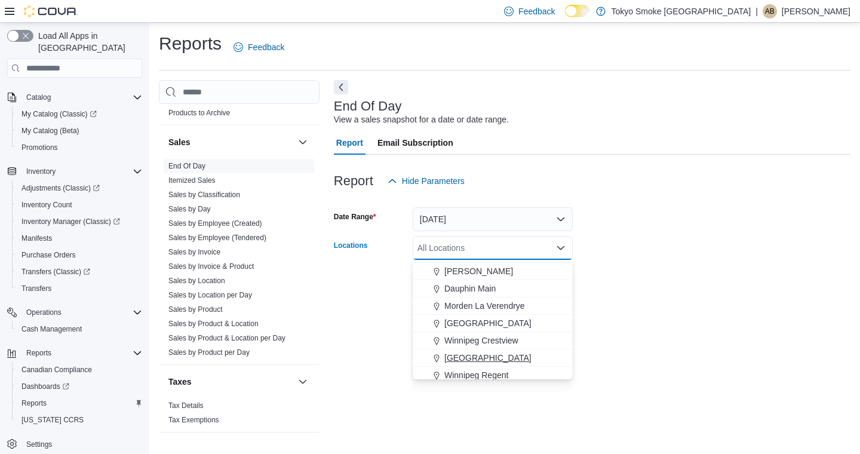
click at [498, 353] on span "[GEOGRAPHIC_DATA]" at bounding box center [487, 358] width 87 height 12
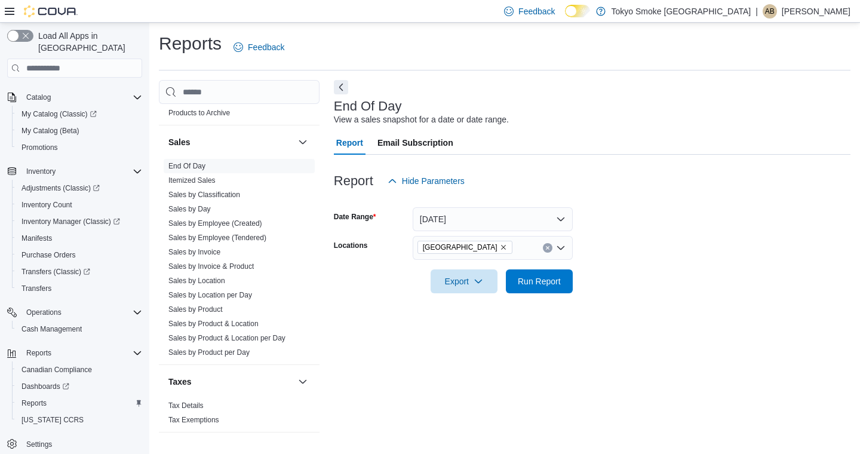
click at [647, 260] on div at bounding box center [592, 265] width 517 height 10
click at [558, 282] on span "Run Report" at bounding box center [539, 281] width 43 height 12
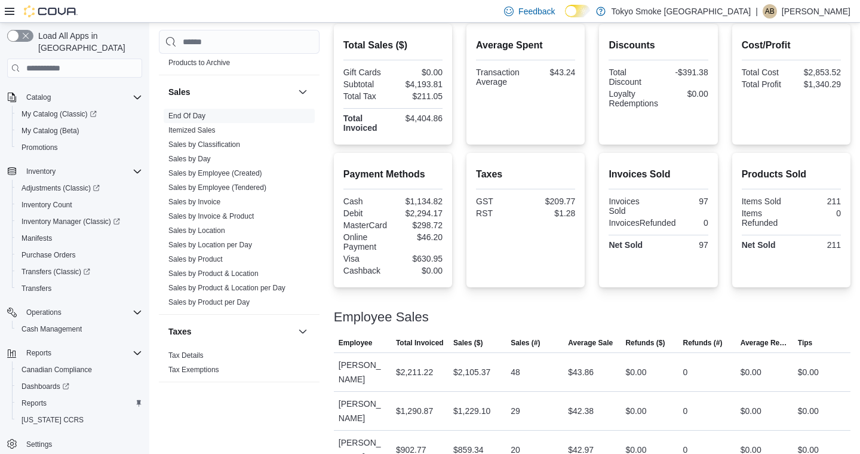
scroll to position [286, 0]
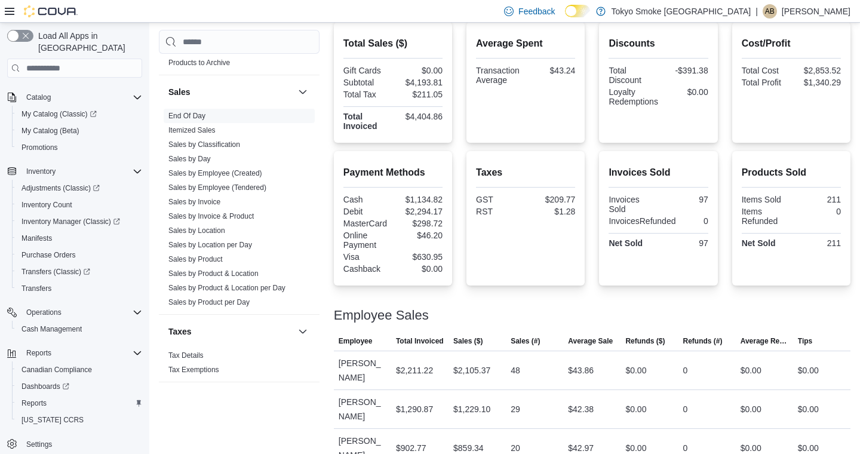
click at [806, 4] on p "[PERSON_NAME]" at bounding box center [816, 11] width 69 height 14
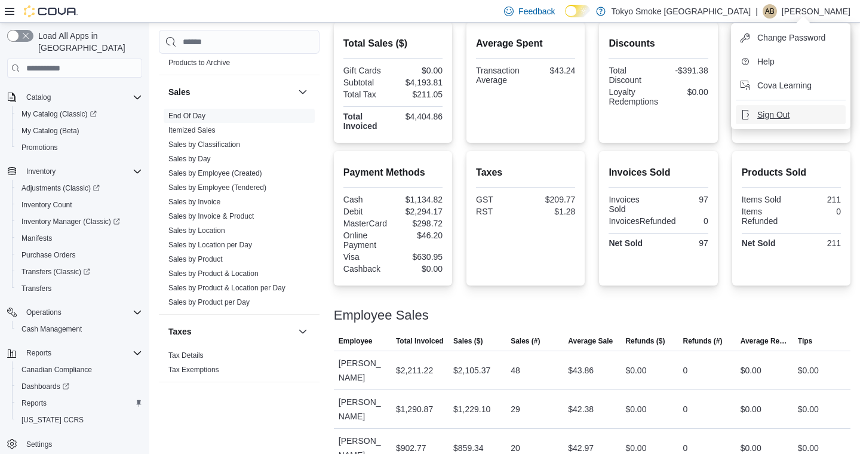
click at [767, 113] on span "Sign Out" at bounding box center [773, 115] width 32 height 12
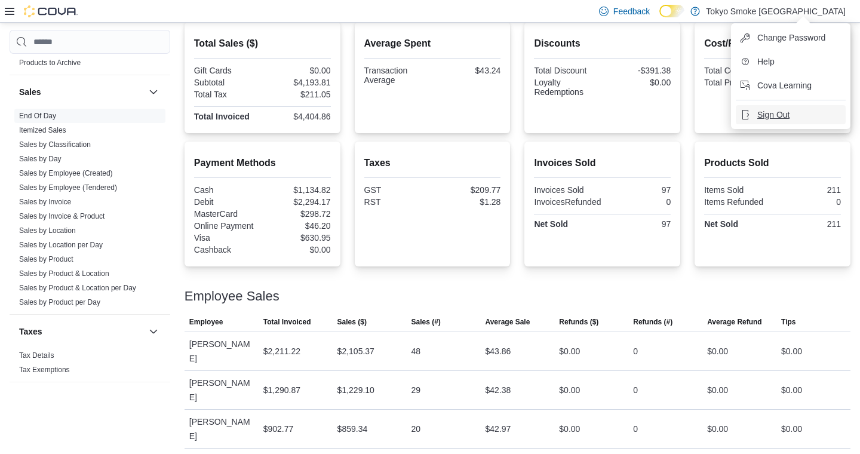
scroll to position [262, 0]
